Goal: Information Seeking & Learning: Learn about a topic

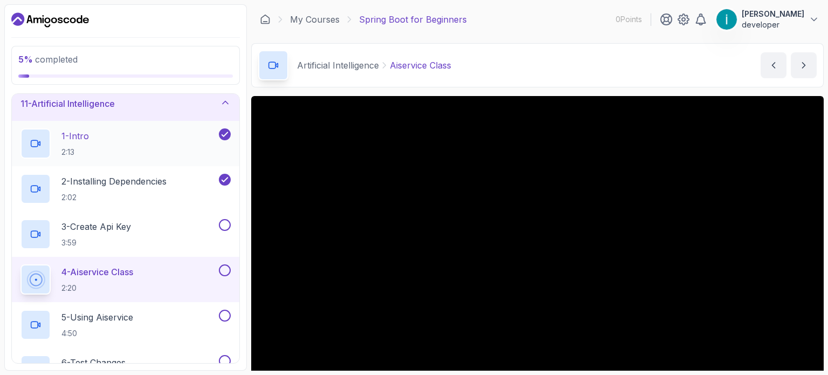
scroll to position [68, 0]
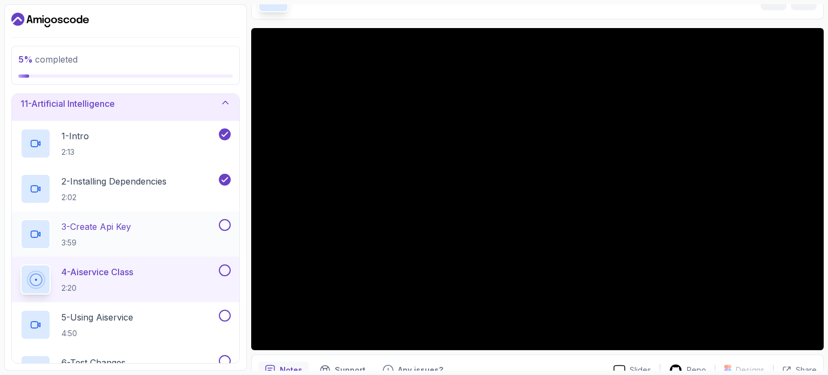
click at [112, 228] on p "3 - Create Api Key" at bounding box center [96, 226] width 70 height 13
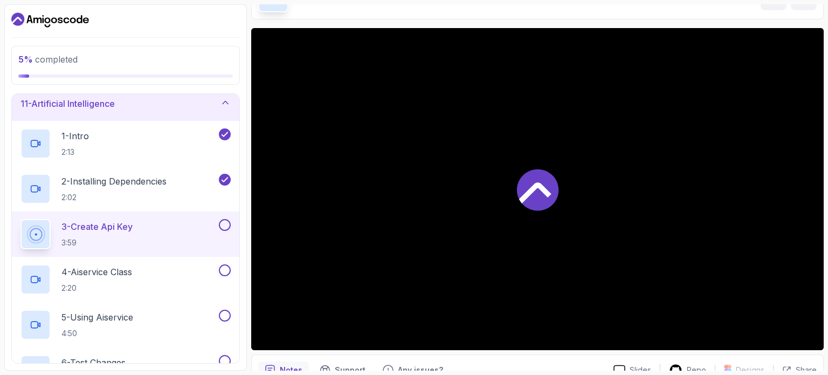
click at [466, 192] on div at bounding box center [537, 189] width 572 height 322
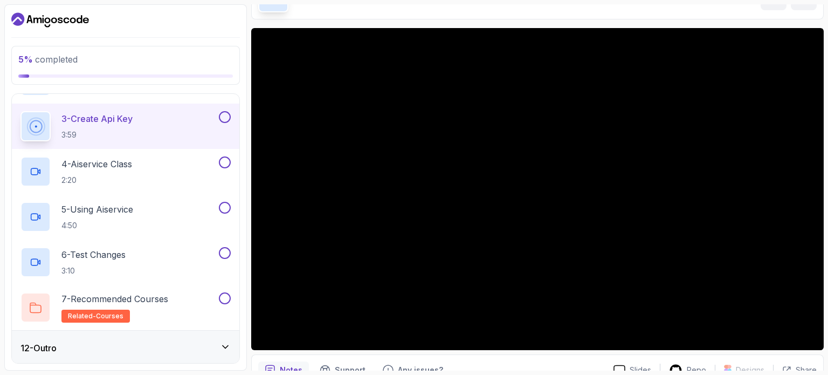
click at [203, 352] on div "12 - Outro" at bounding box center [125, 347] width 210 height 13
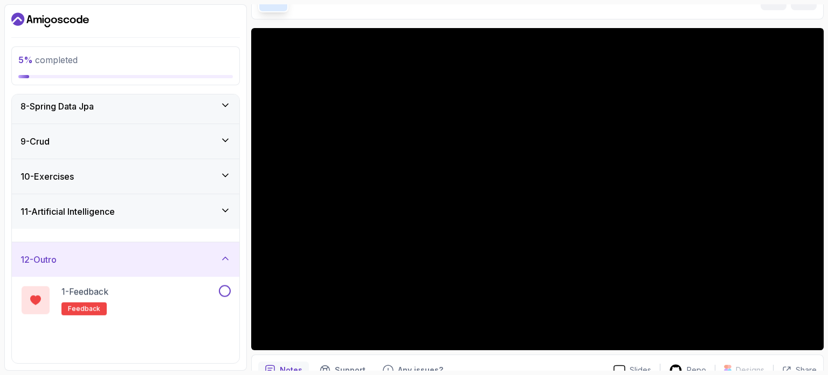
scroll to position [95, 0]
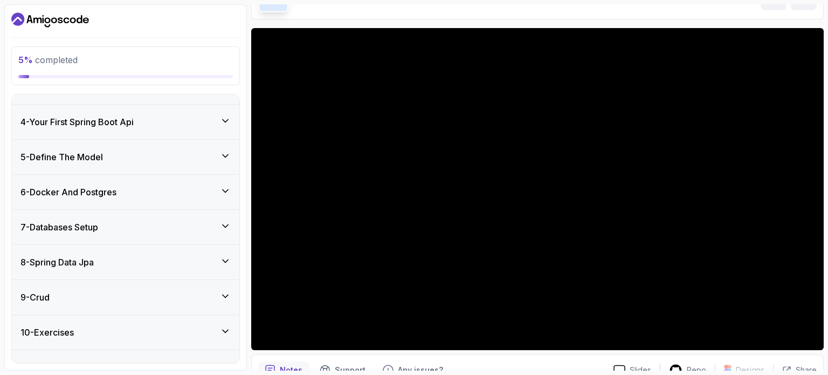
click at [224, 340] on div "10 - Exercises" at bounding box center [125, 332] width 227 height 34
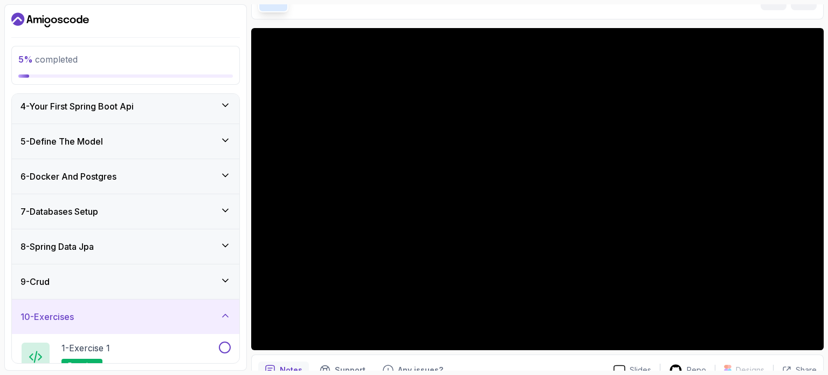
scroll to position [285, 0]
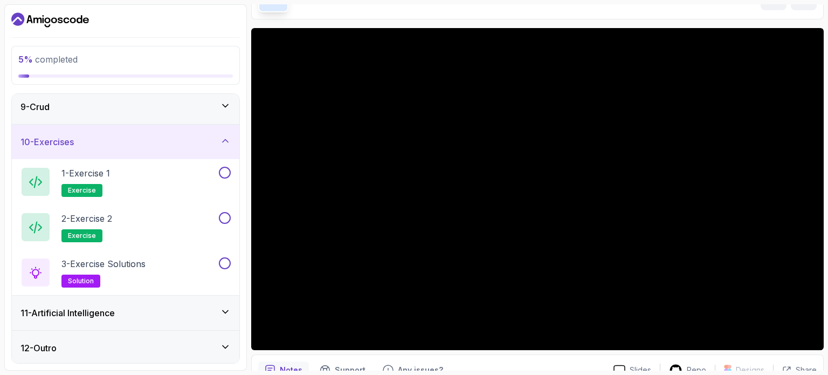
click at [228, 325] on div "11 - Artificial Intelligence" at bounding box center [125, 312] width 227 height 34
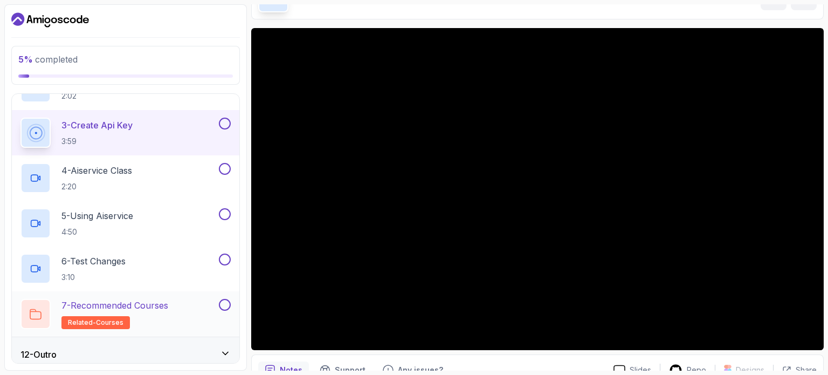
scroll to position [466, 0]
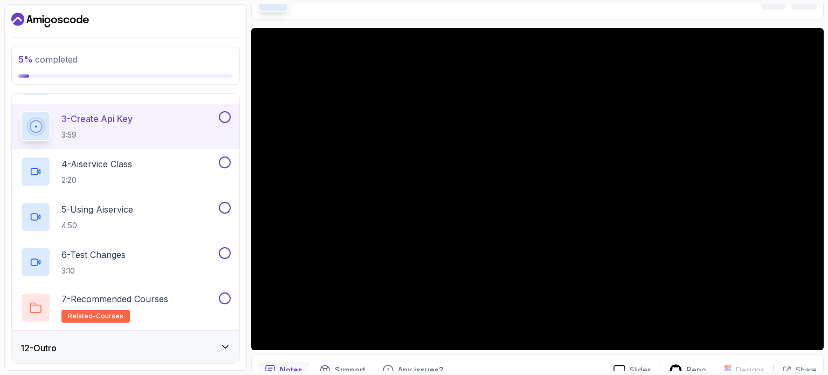
click at [212, 344] on div "12 - Outro" at bounding box center [125, 347] width 210 height 13
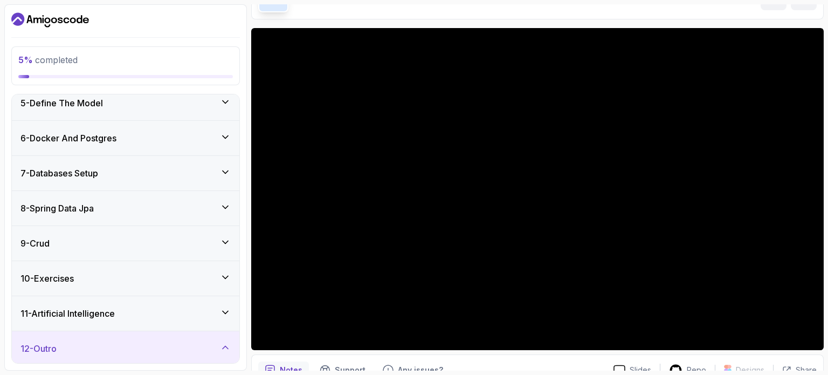
scroll to position [239, 0]
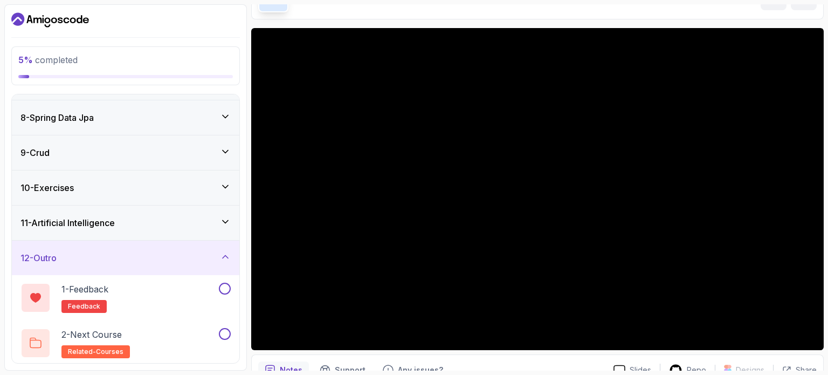
click at [93, 219] on h3 "11 - Artificial Intelligence" at bounding box center [67, 222] width 94 height 13
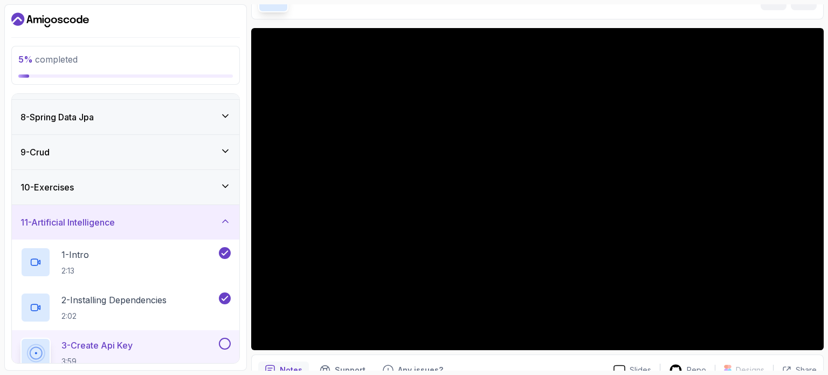
click at [121, 350] on h2 "3 - Create Api Key 3:59" at bounding box center [96, 352] width 71 height 28
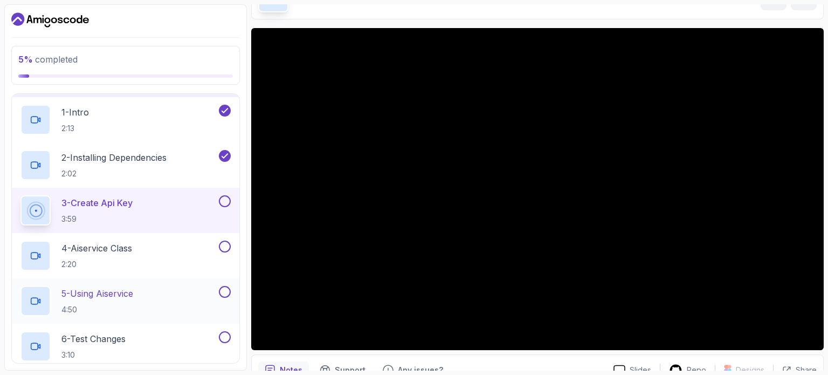
scroll to position [401, 0]
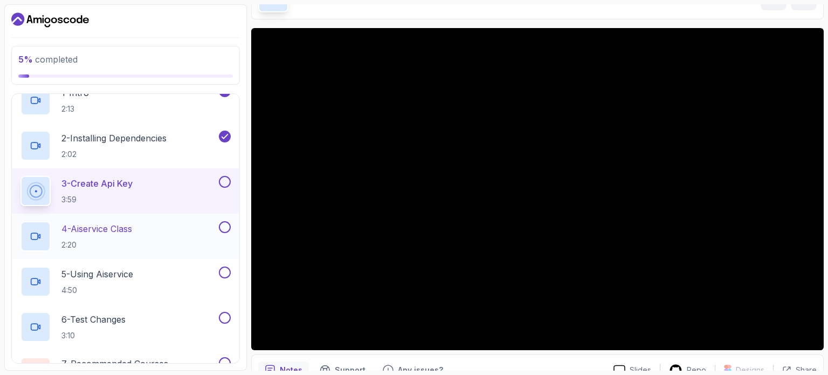
click at [154, 234] on div "4 - Aiservice Class 2:20" at bounding box center [118, 236] width 196 height 30
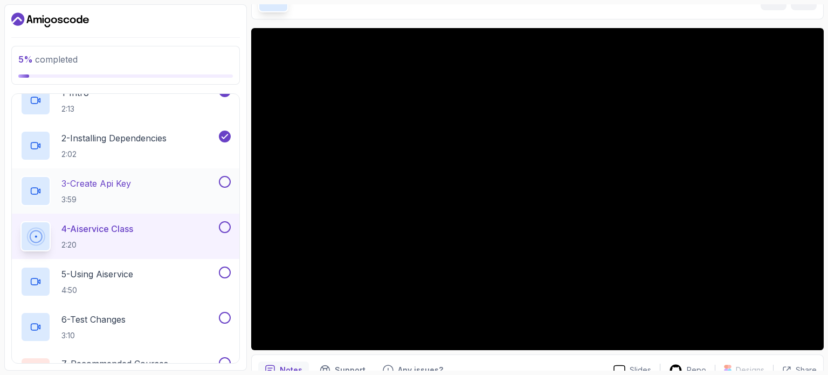
click at [227, 176] on button at bounding box center [225, 182] width 12 height 12
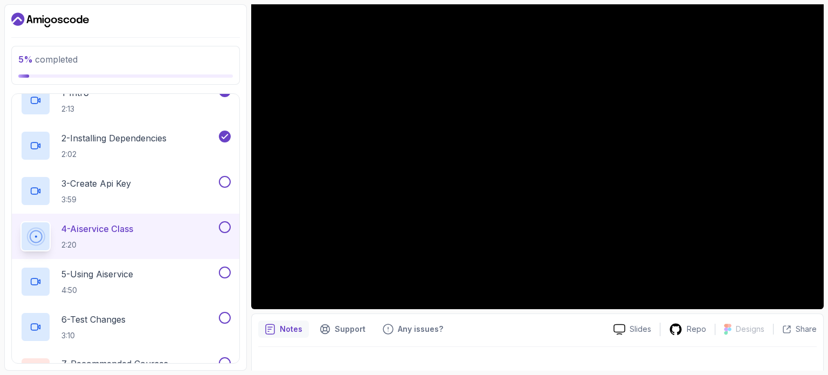
scroll to position [54, 0]
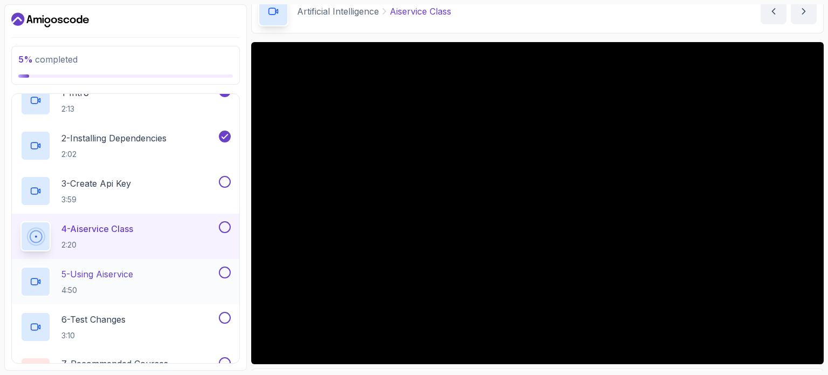
click at [133, 280] on h2 "5 - Using Aiservice 4:50" at bounding box center [97, 281] width 72 height 28
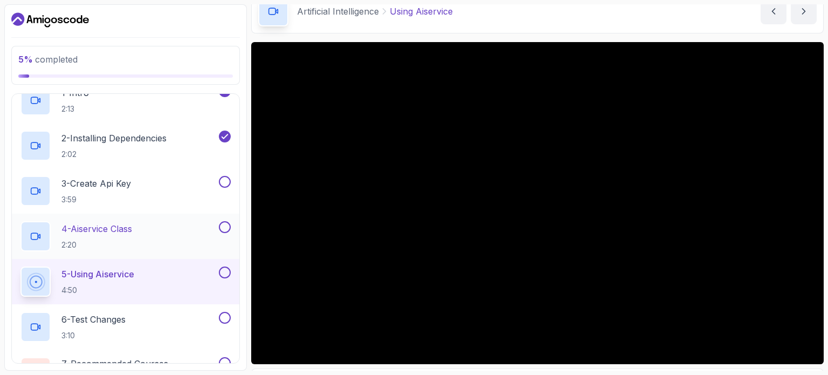
click at [220, 223] on button at bounding box center [225, 227] width 12 height 12
click at [219, 221] on button at bounding box center [225, 227] width 12 height 12
